Goal: Task Accomplishment & Management: Manage account settings

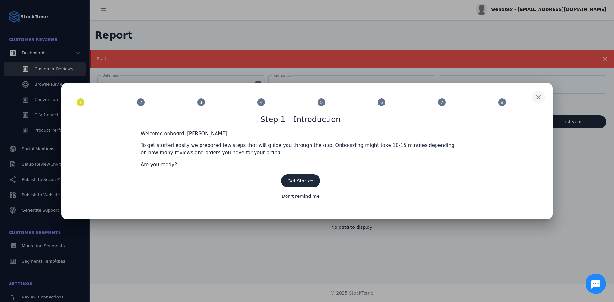
click at [540, 96] on span at bounding box center [538, 97] width 15 height 15
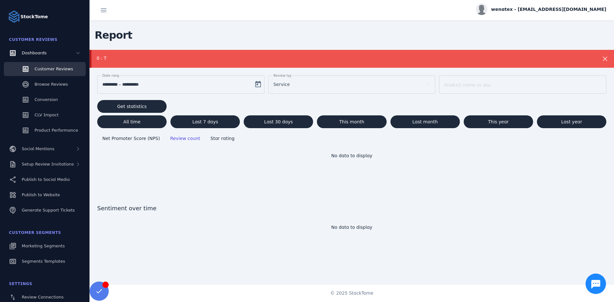
click at [603, 9] on span "wenatex - [EMAIL_ADDRESS][DOMAIN_NAME]" at bounding box center [548, 9] width 115 height 7
click at [580, 62] on span "Sign out" at bounding box center [586, 62] width 19 height 8
